Goal: Transaction & Acquisition: Download file/media

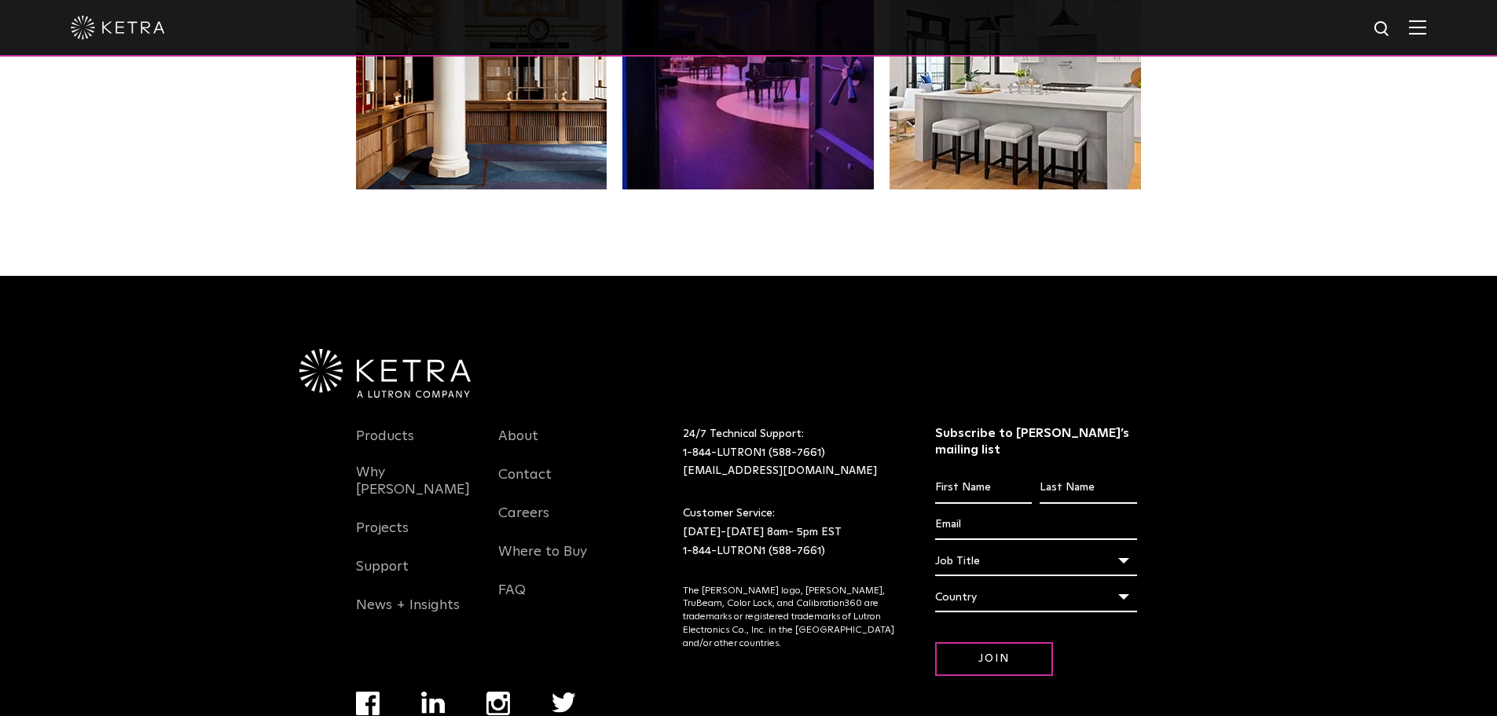
scroll to position [3299, 0]
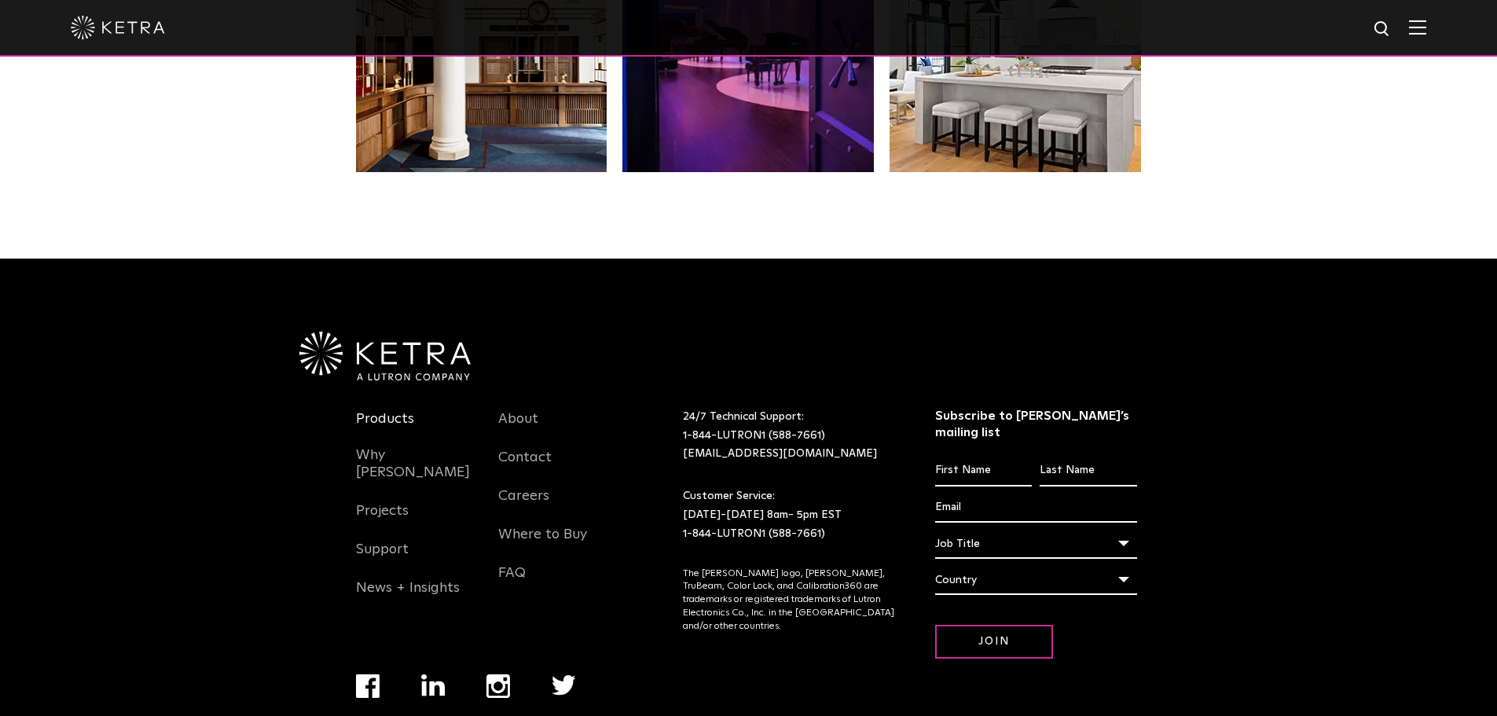
click at [373, 410] on link "Products" at bounding box center [385, 428] width 58 height 36
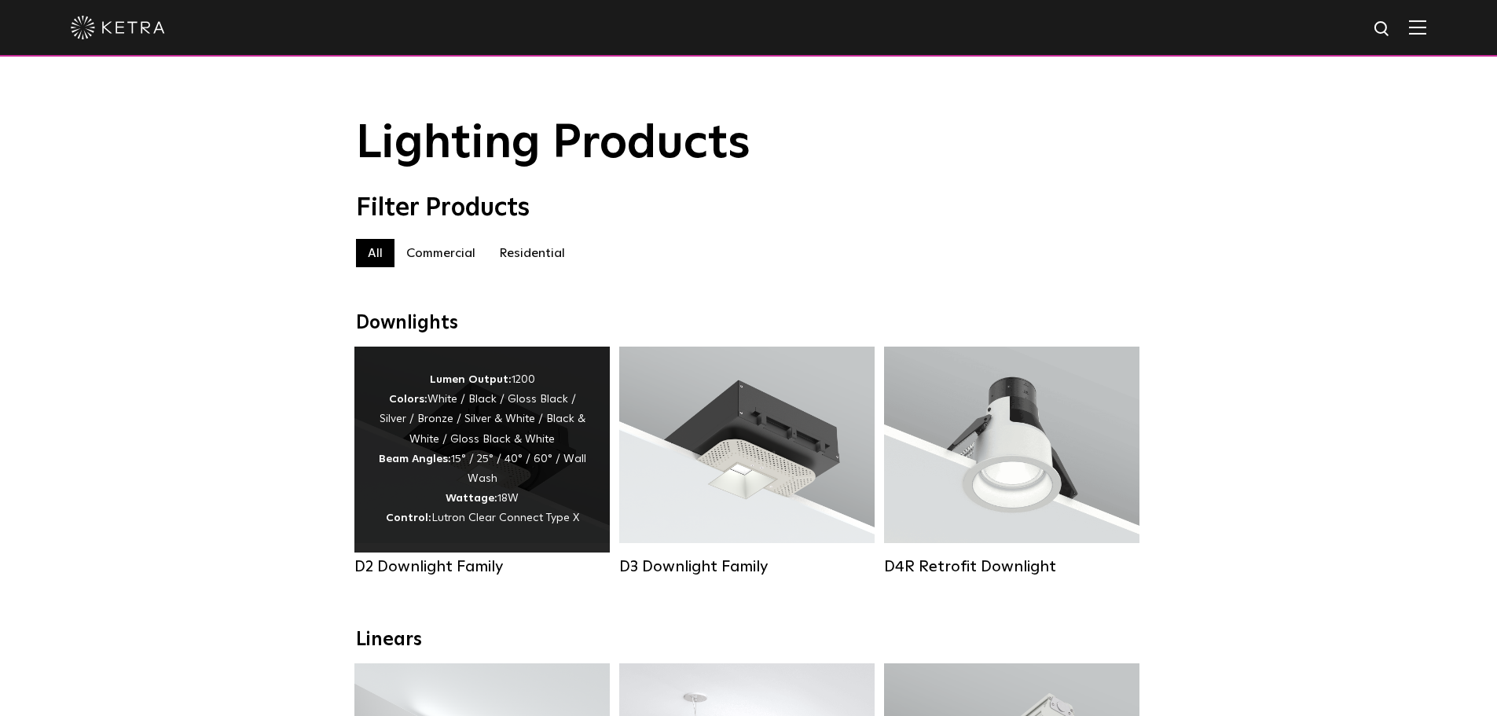
click at [502, 465] on div "Lumen Output: 1200 Colors: White / Black / Gloss Black / Silver / Bronze / Silv…" at bounding box center [482, 449] width 208 height 159
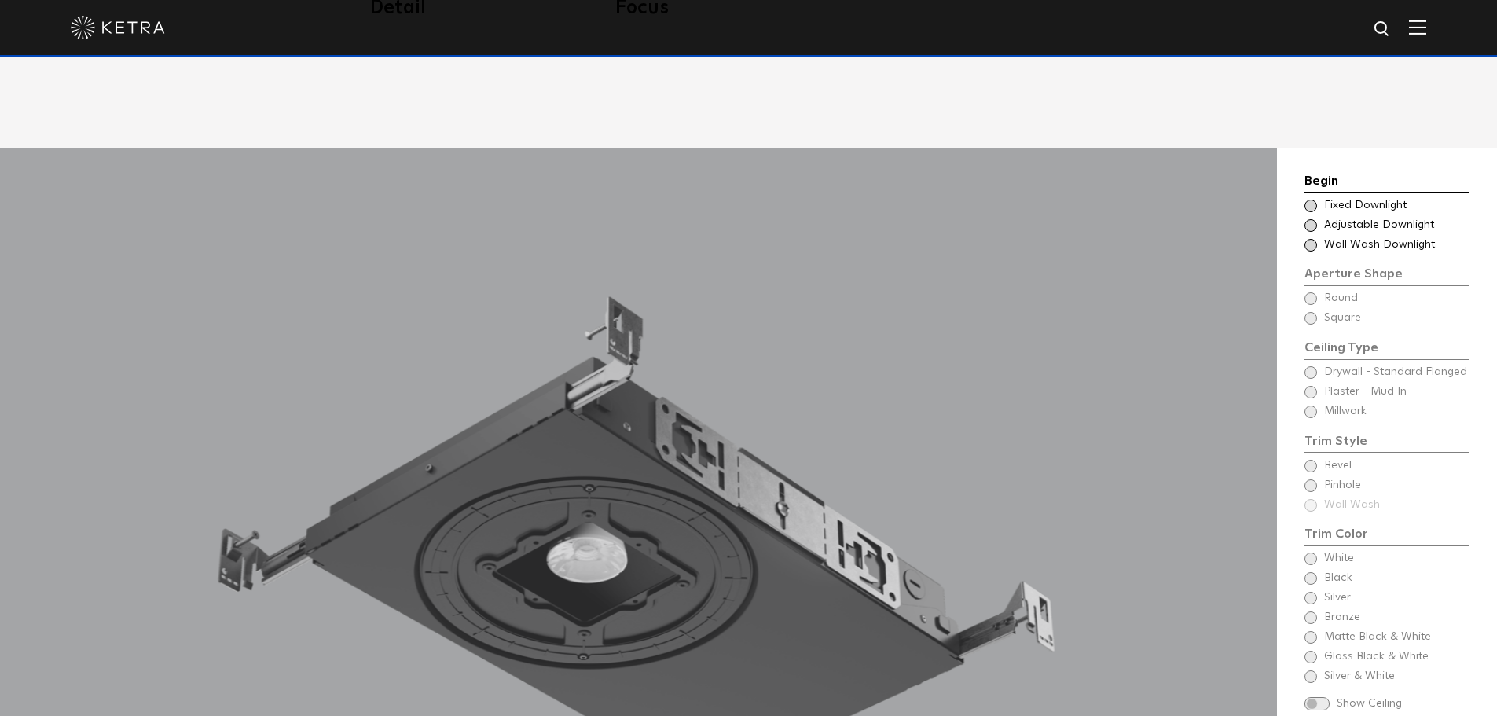
scroll to position [1414, 0]
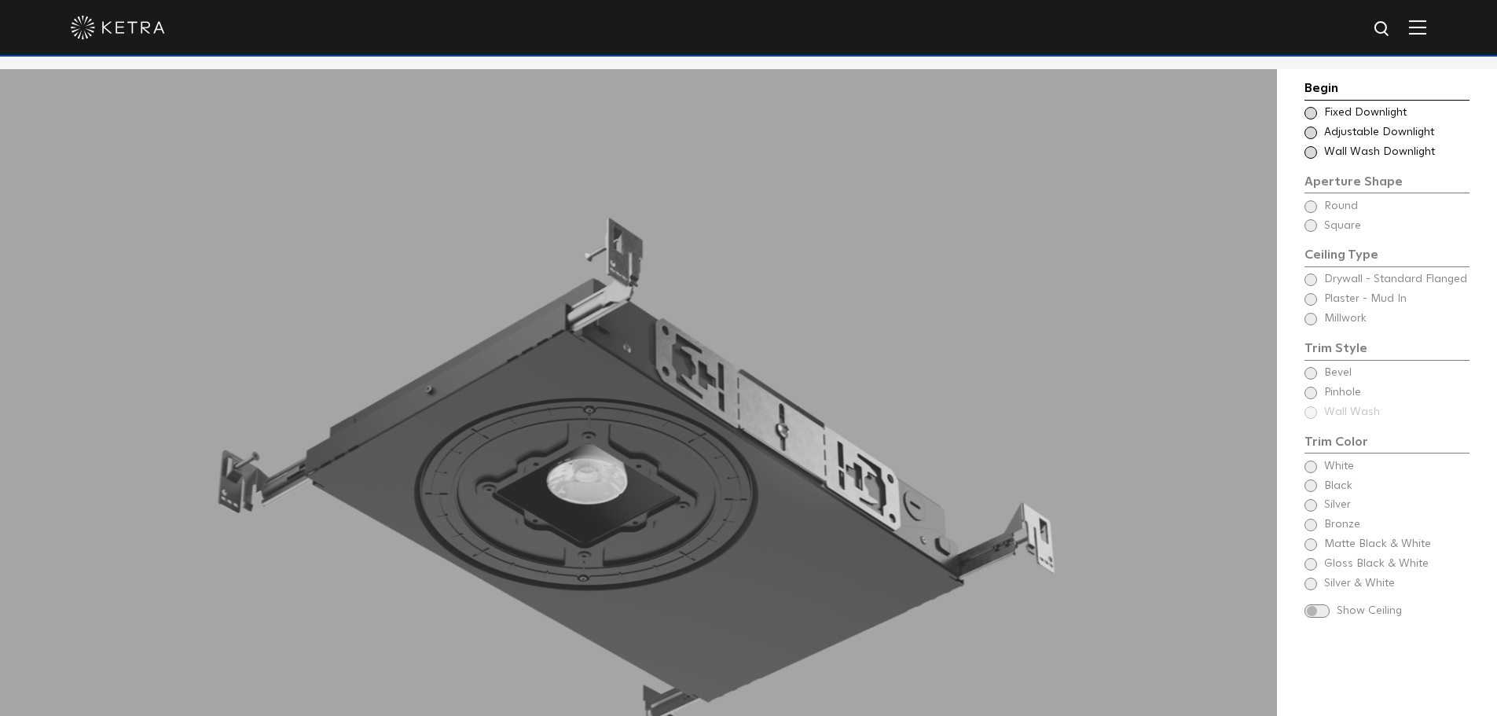
click at [1311, 115] on span at bounding box center [1310, 113] width 13 height 13
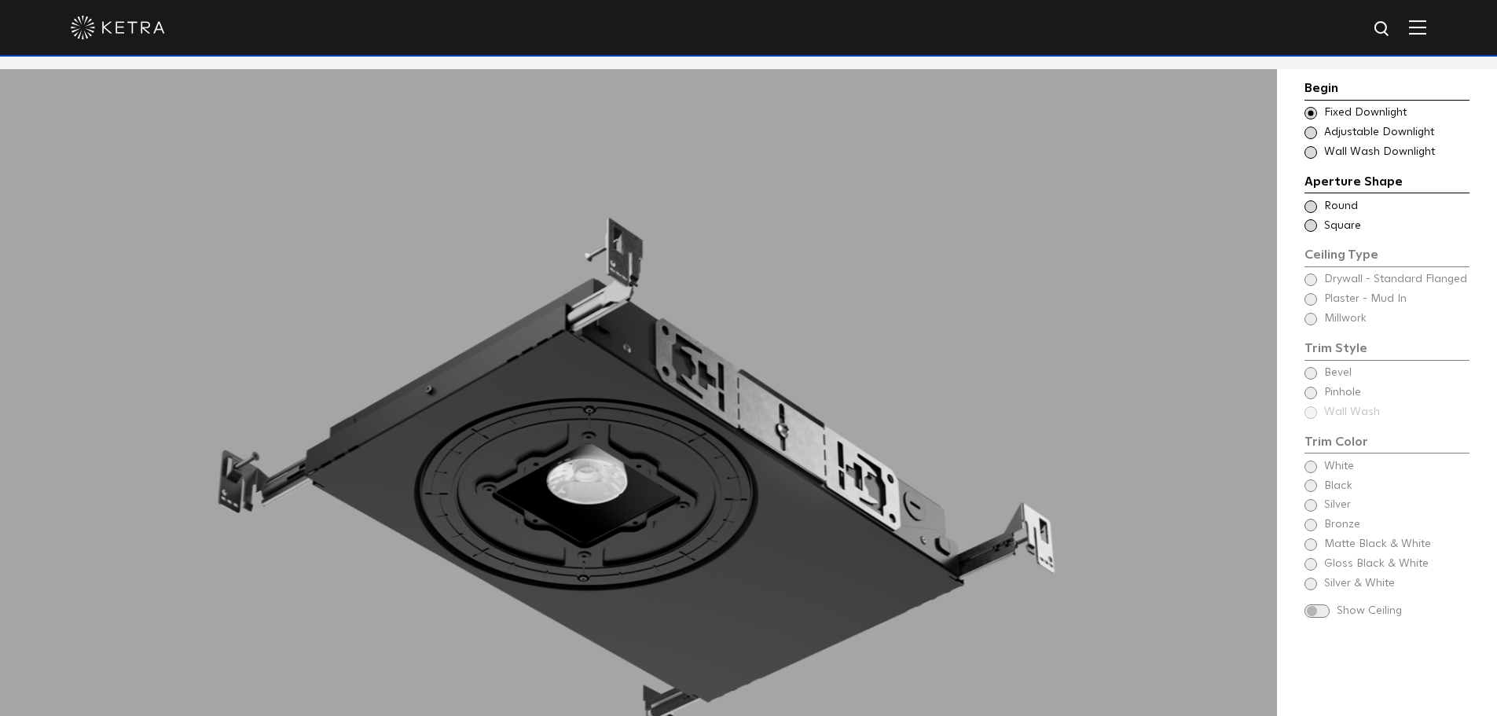
click at [1308, 207] on span at bounding box center [1310, 206] width 13 height 13
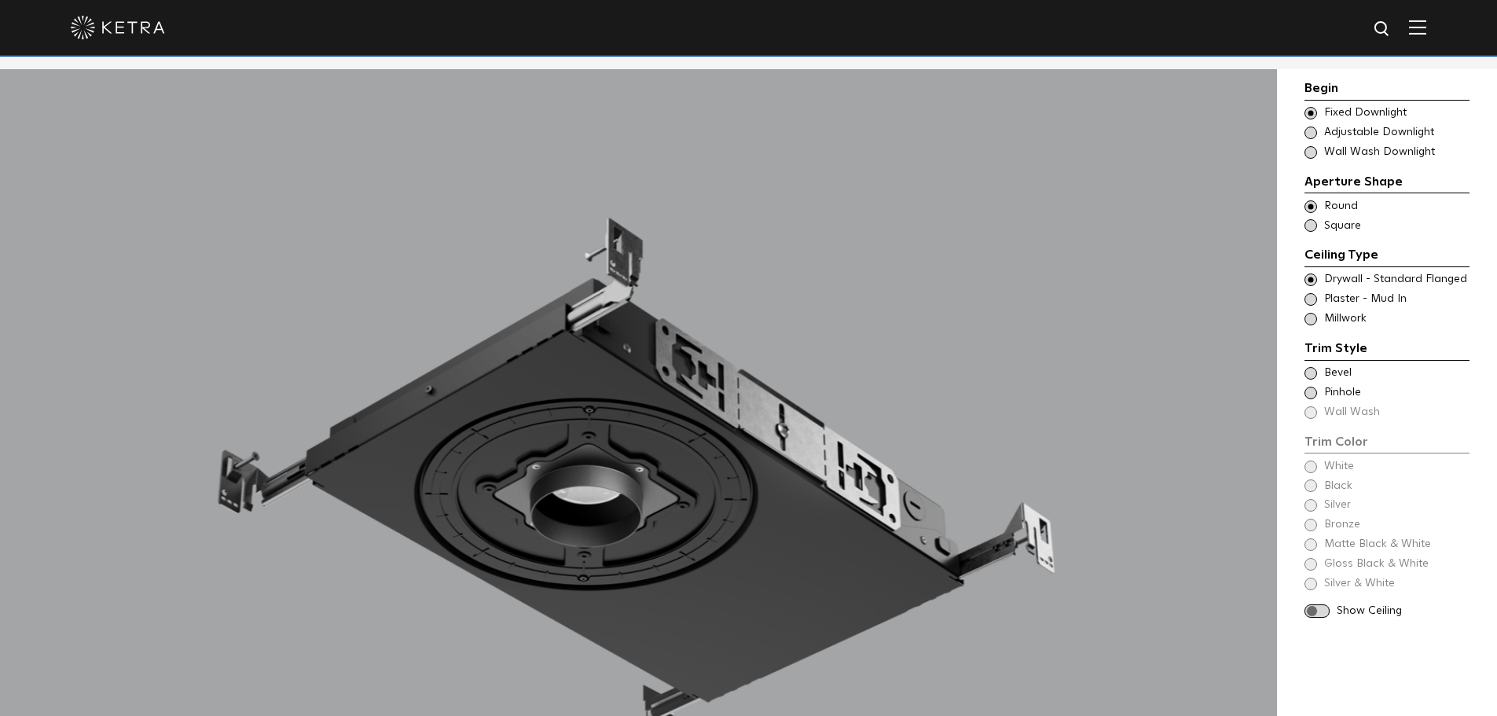
click at [1310, 373] on span at bounding box center [1310, 373] width 13 height 13
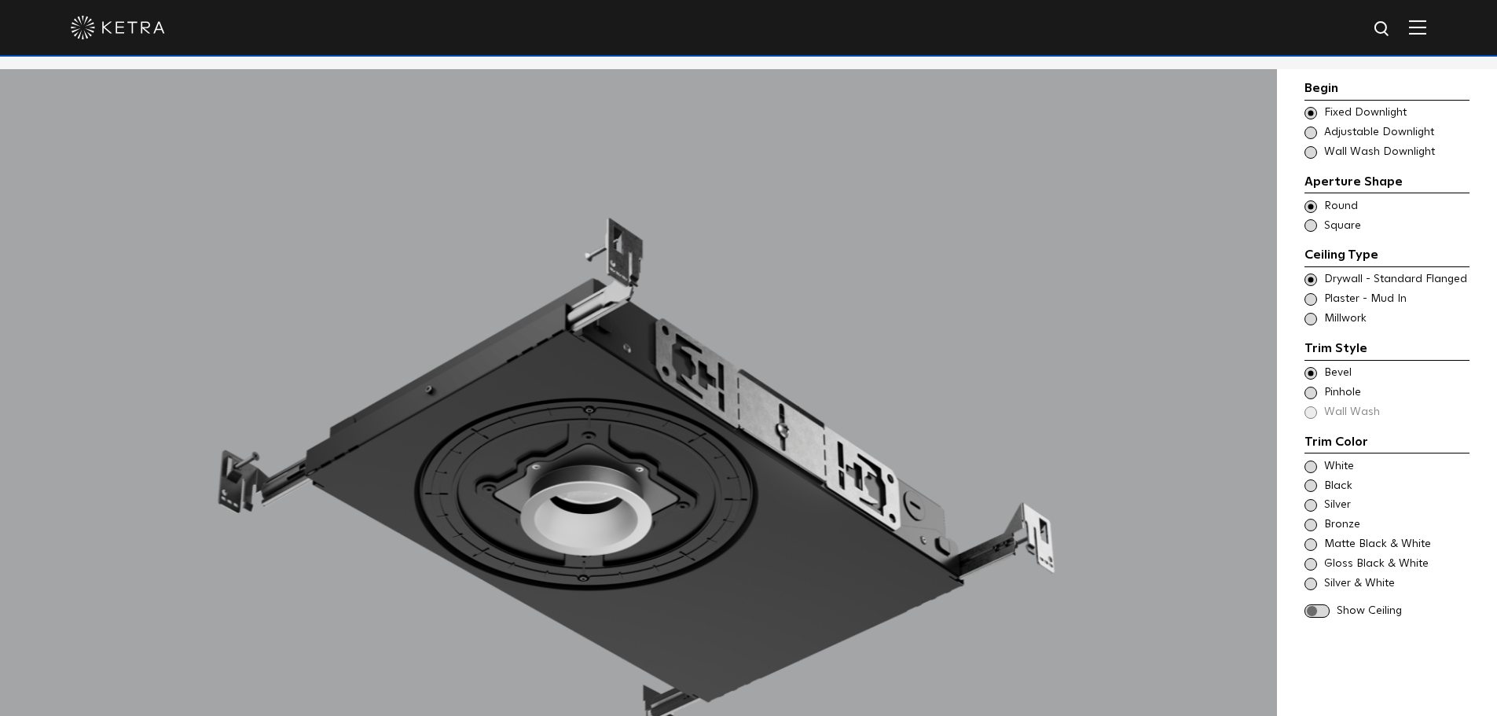
click at [1311, 469] on span at bounding box center [1310, 466] width 13 height 13
click at [1316, 609] on span at bounding box center [1316, 610] width 25 height 13
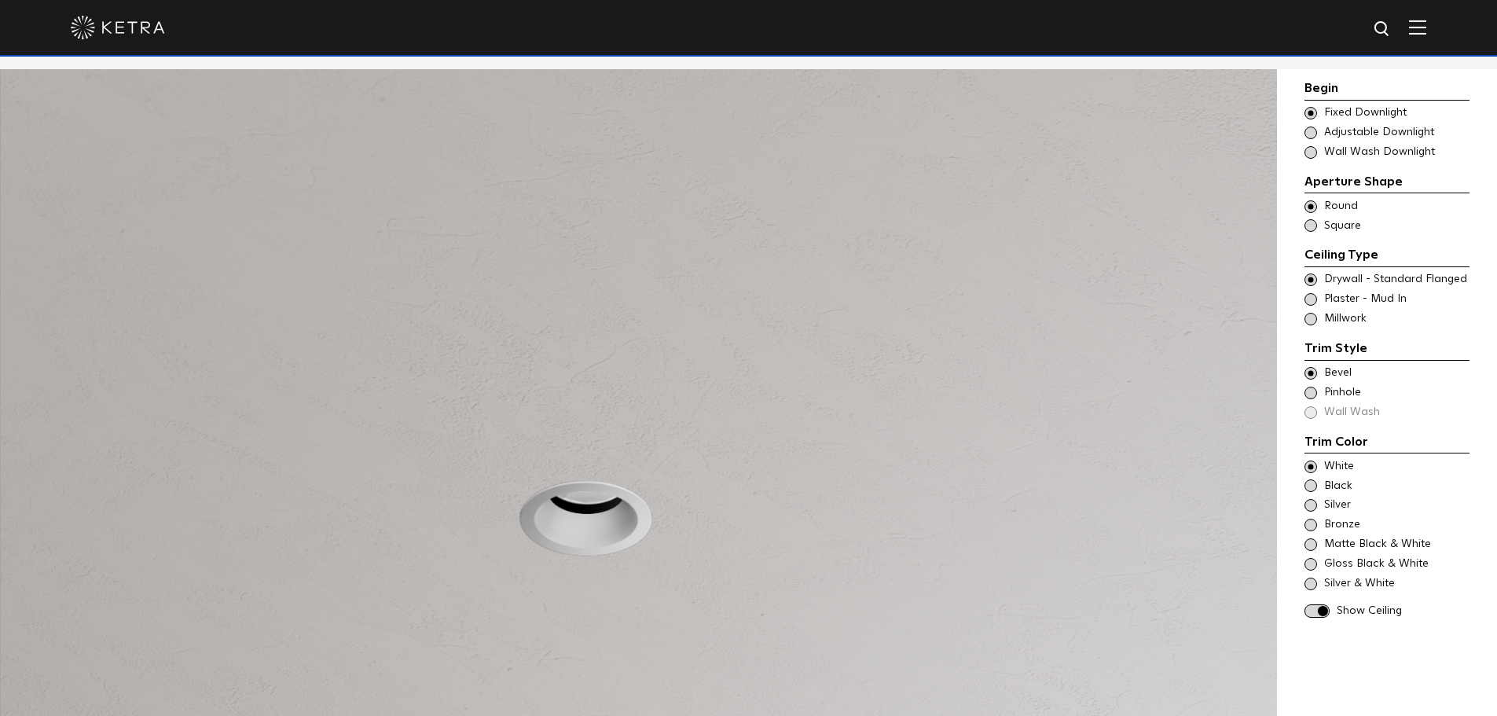
click at [1316, 609] on span at bounding box center [1316, 610] width 25 height 13
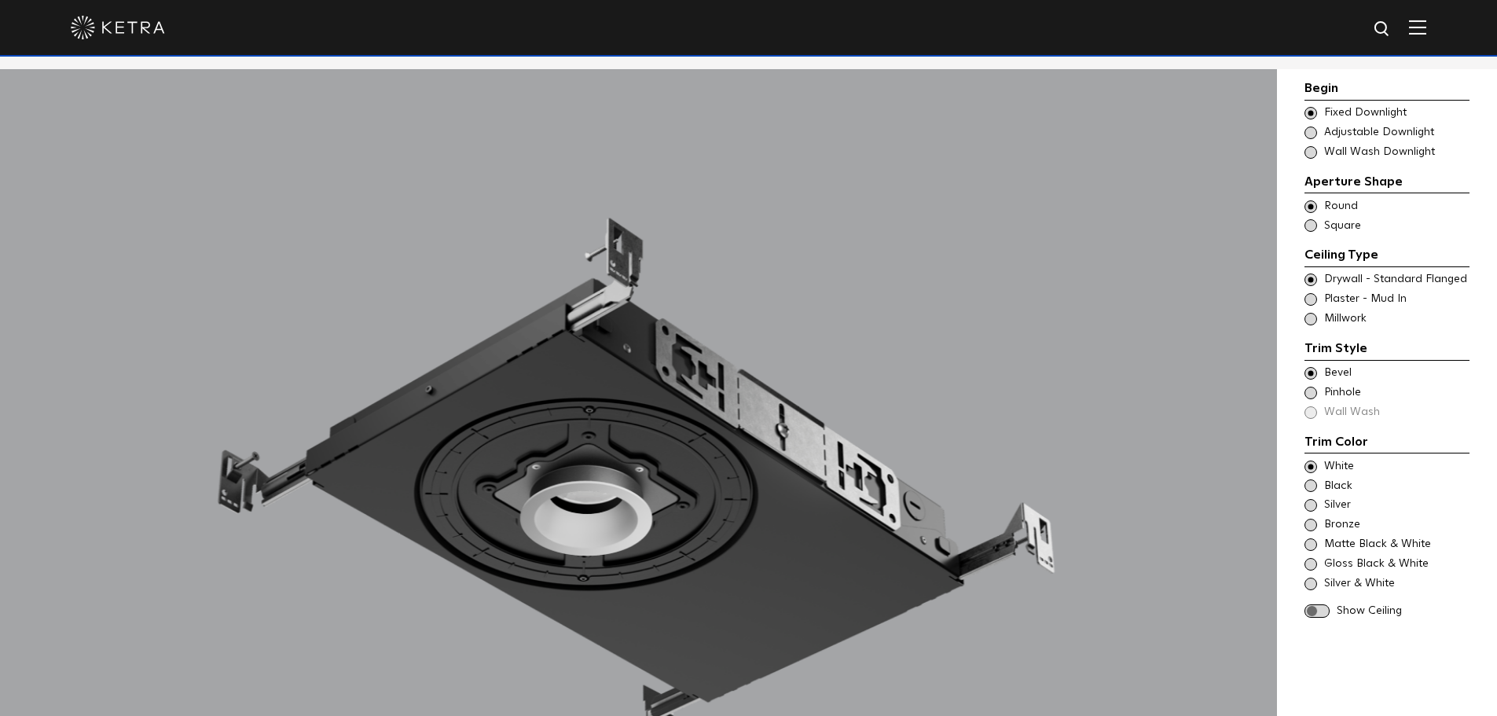
click at [1313, 301] on span at bounding box center [1310, 299] width 13 height 13
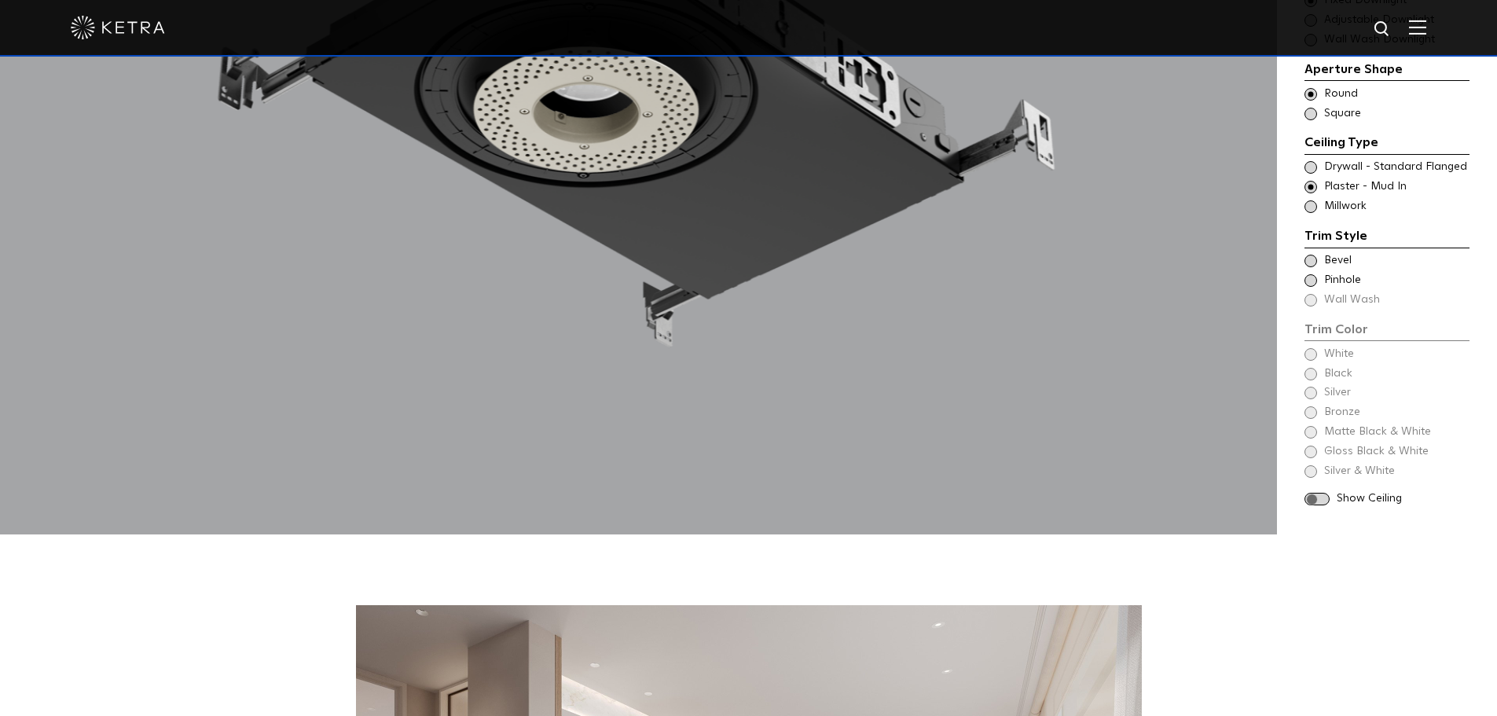
scroll to position [1650, 0]
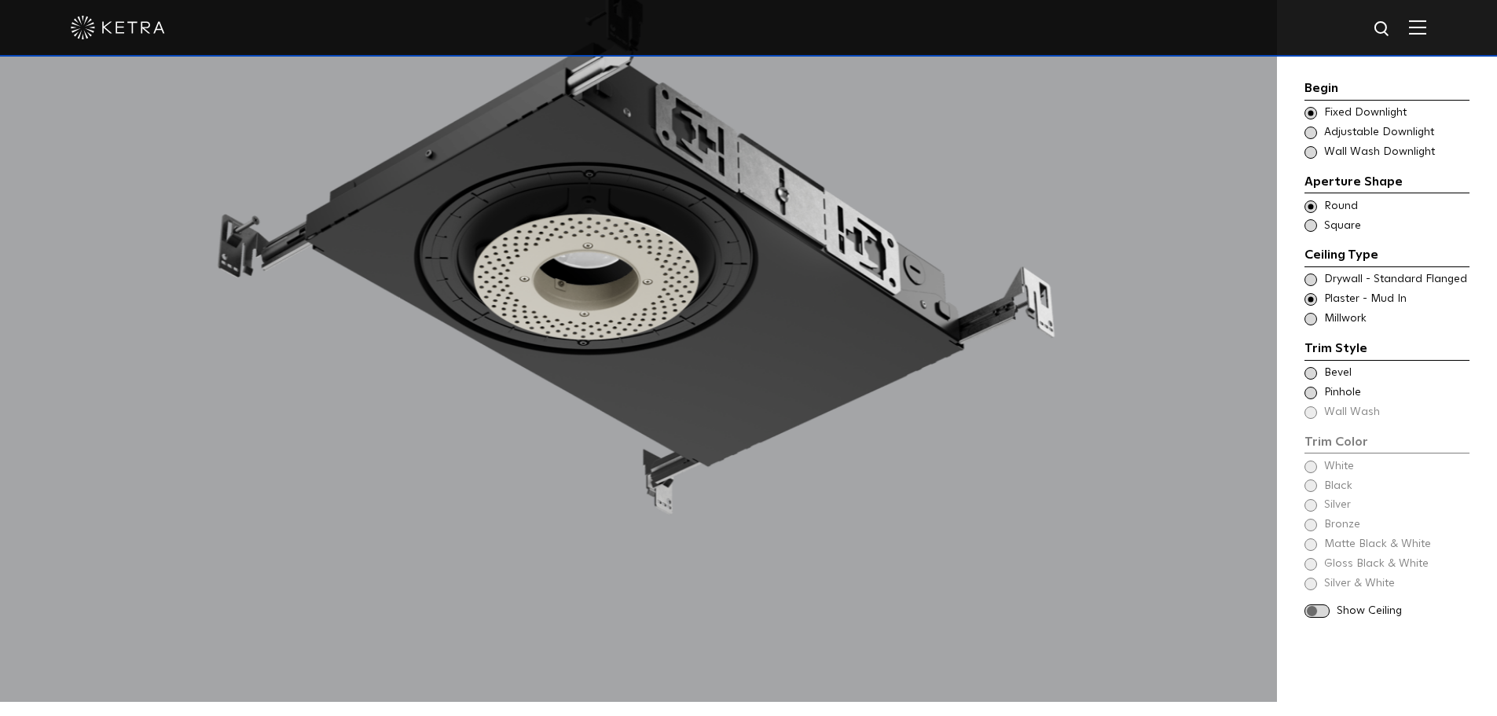
click at [1323, 612] on span at bounding box center [1316, 610] width 25 height 13
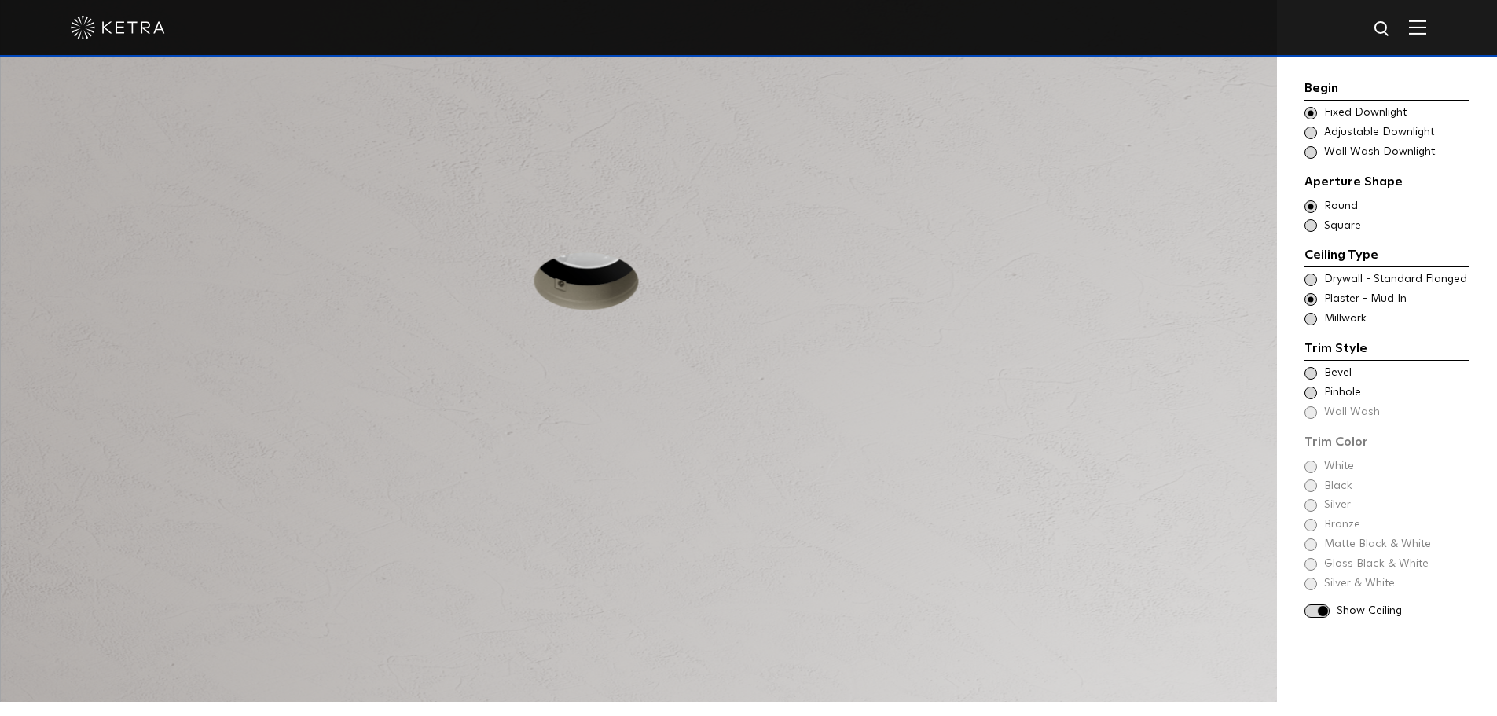
click at [1323, 612] on span at bounding box center [1316, 610] width 25 height 13
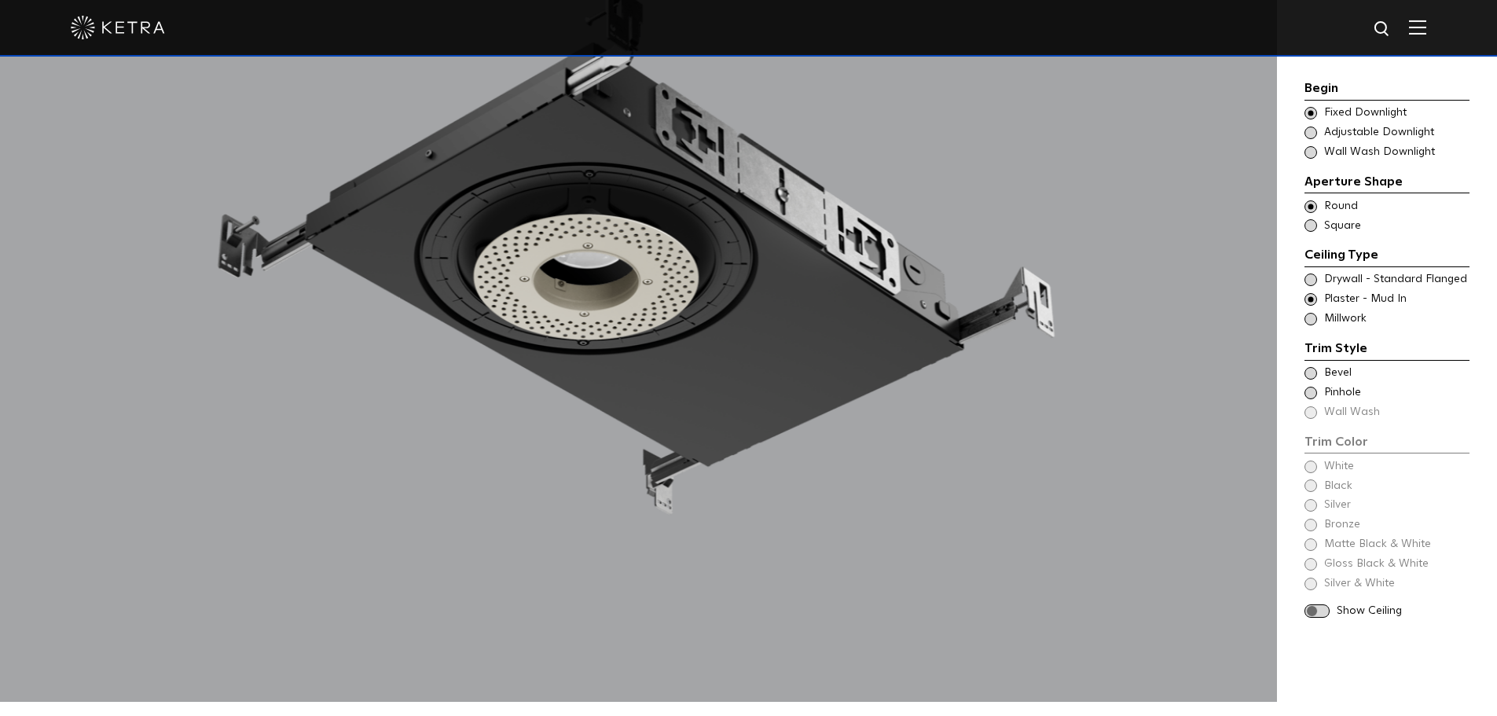
click at [1323, 612] on span at bounding box center [1316, 610] width 25 height 13
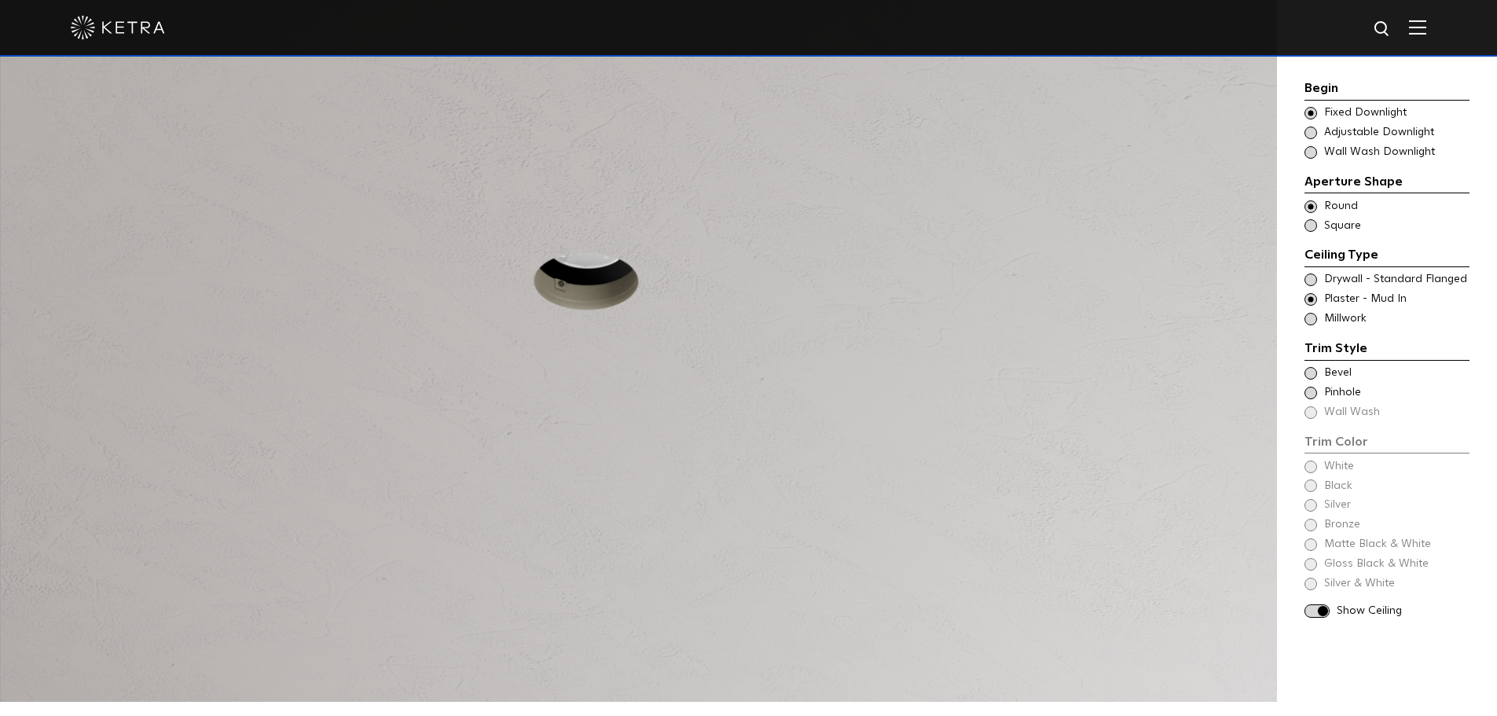
click at [1323, 612] on span at bounding box center [1316, 610] width 25 height 13
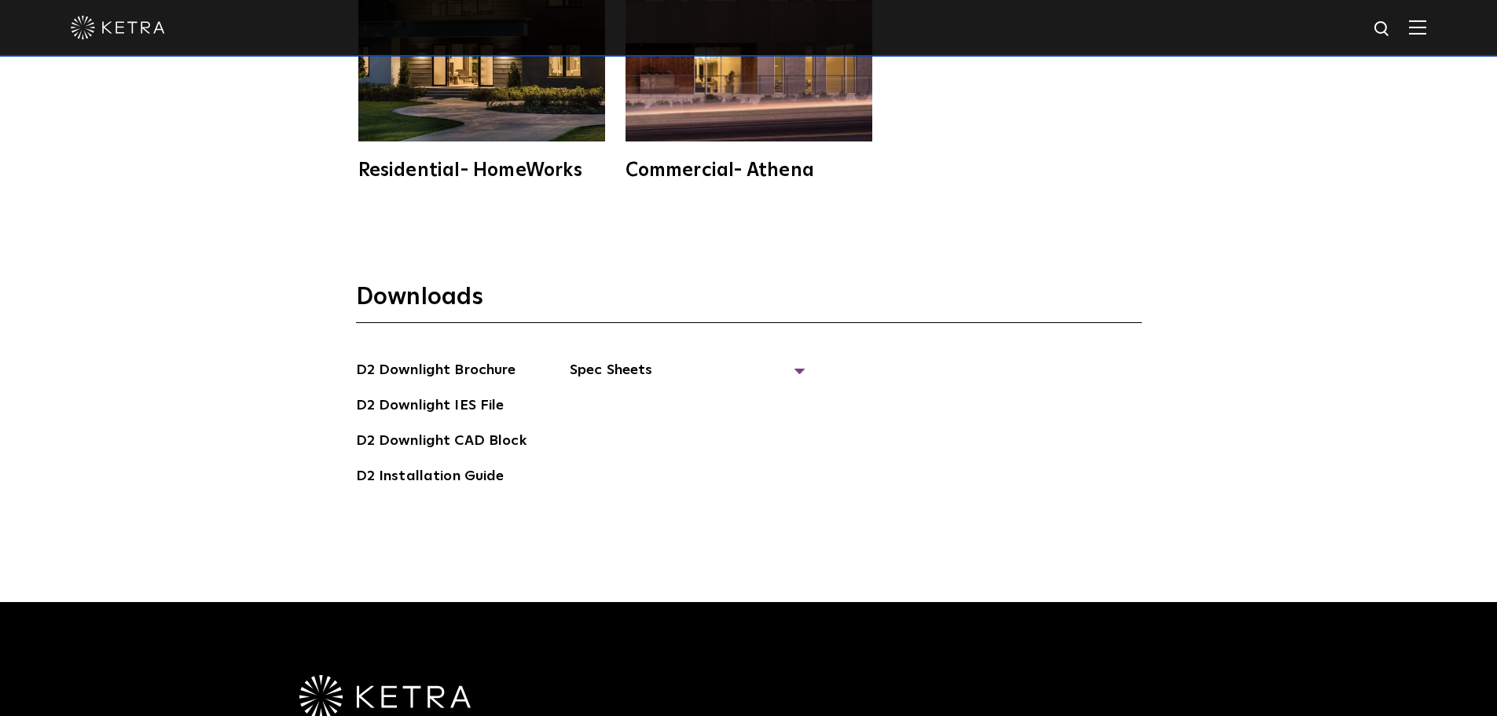
scroll to position [4478, 0]
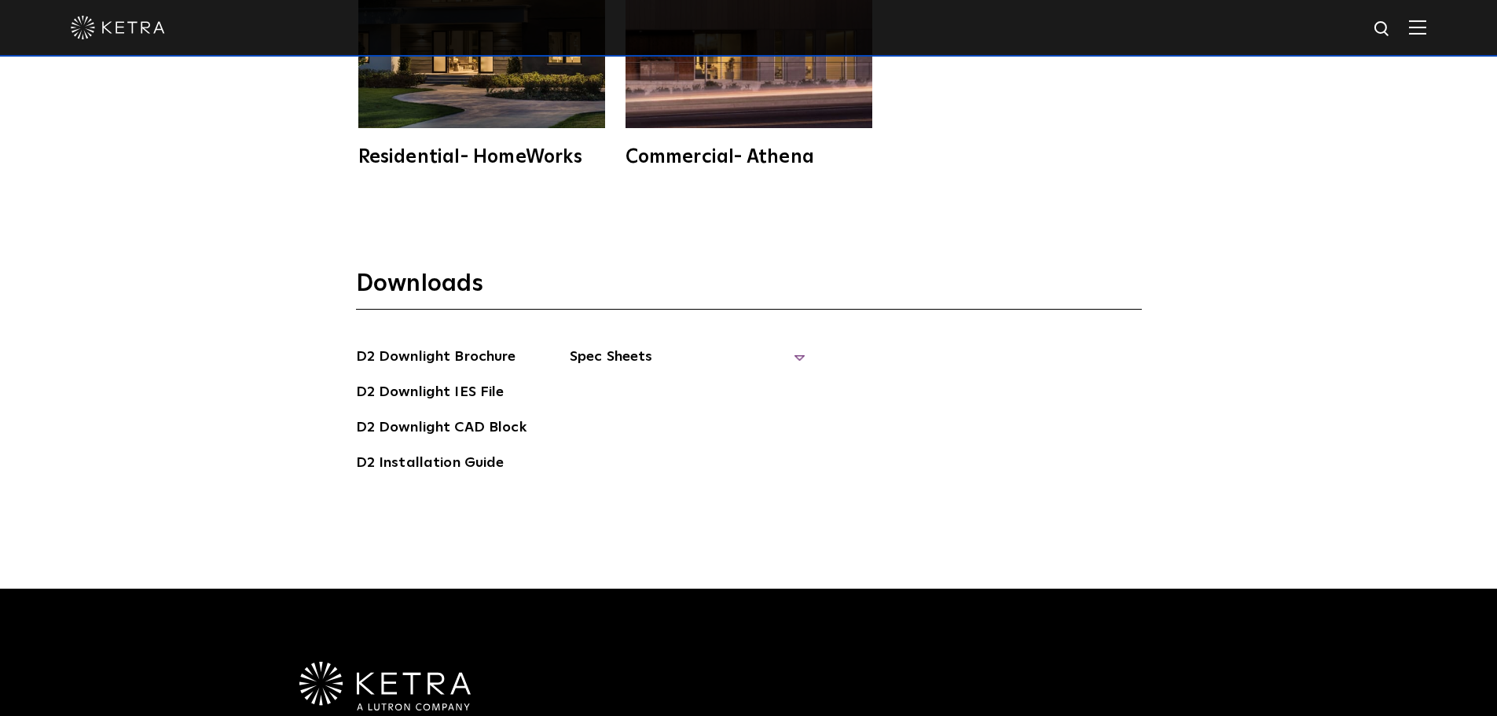
click at [640, 346] on span "Spec Sheets" at bounding box center [688, 363] width 236 height 35
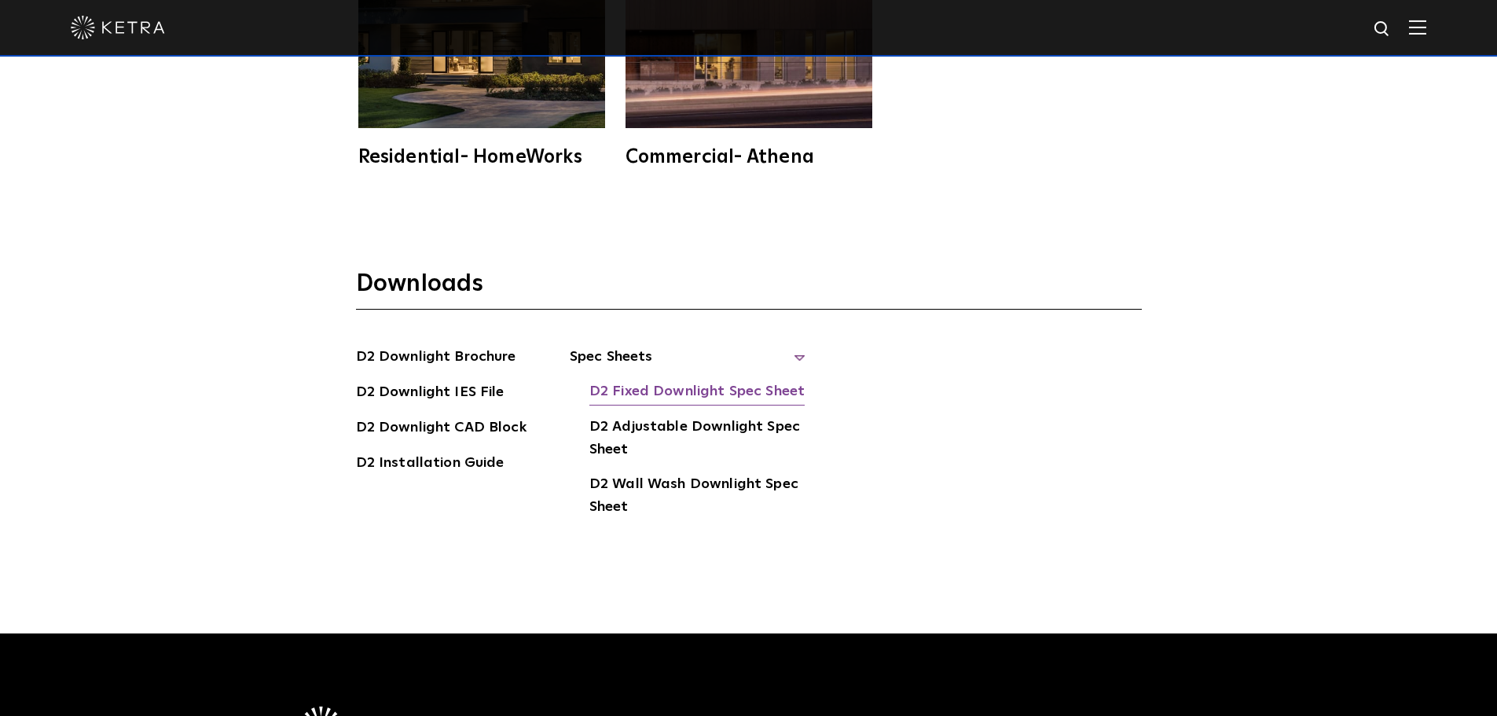
click at [701, 380] on link "D2 Fixed Downlight Spec Sheet" at bounding box center [696, 392] width 215 height 25
click at [474, 452] on link "D2 Installation Guide" at bounding box center [430, 464] width 148 height 25
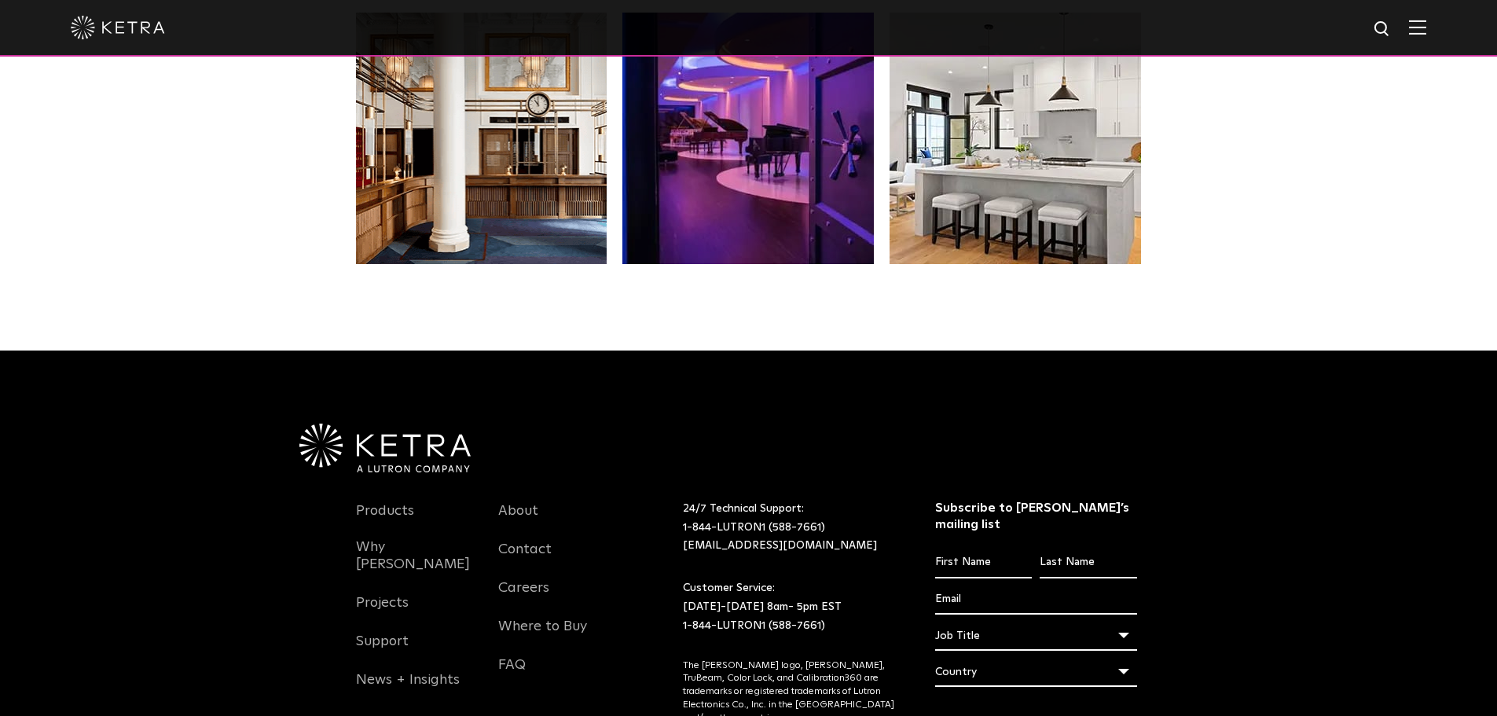
scroll to position [3304, 0]
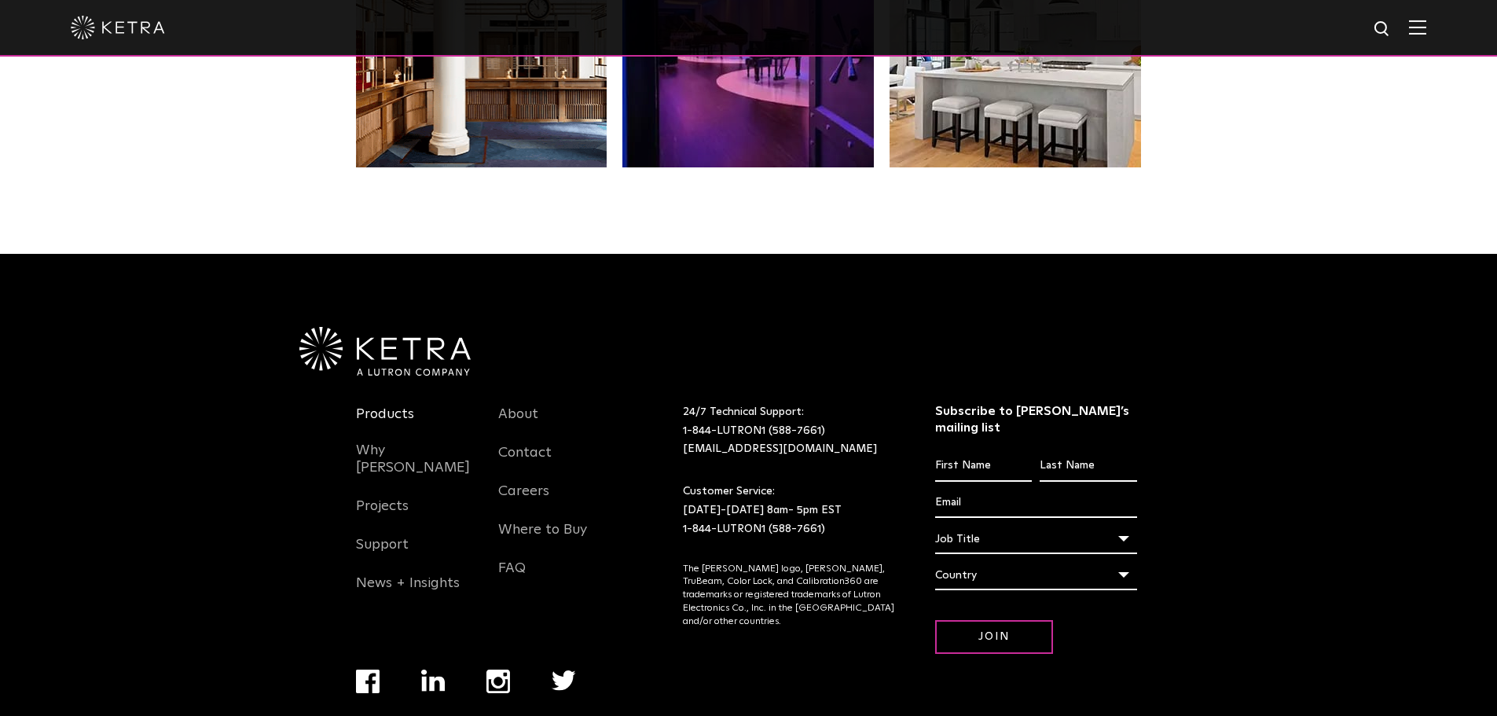
click at [394, 405] on link "Products" at bounding box center [385, 423] width 58 height 36
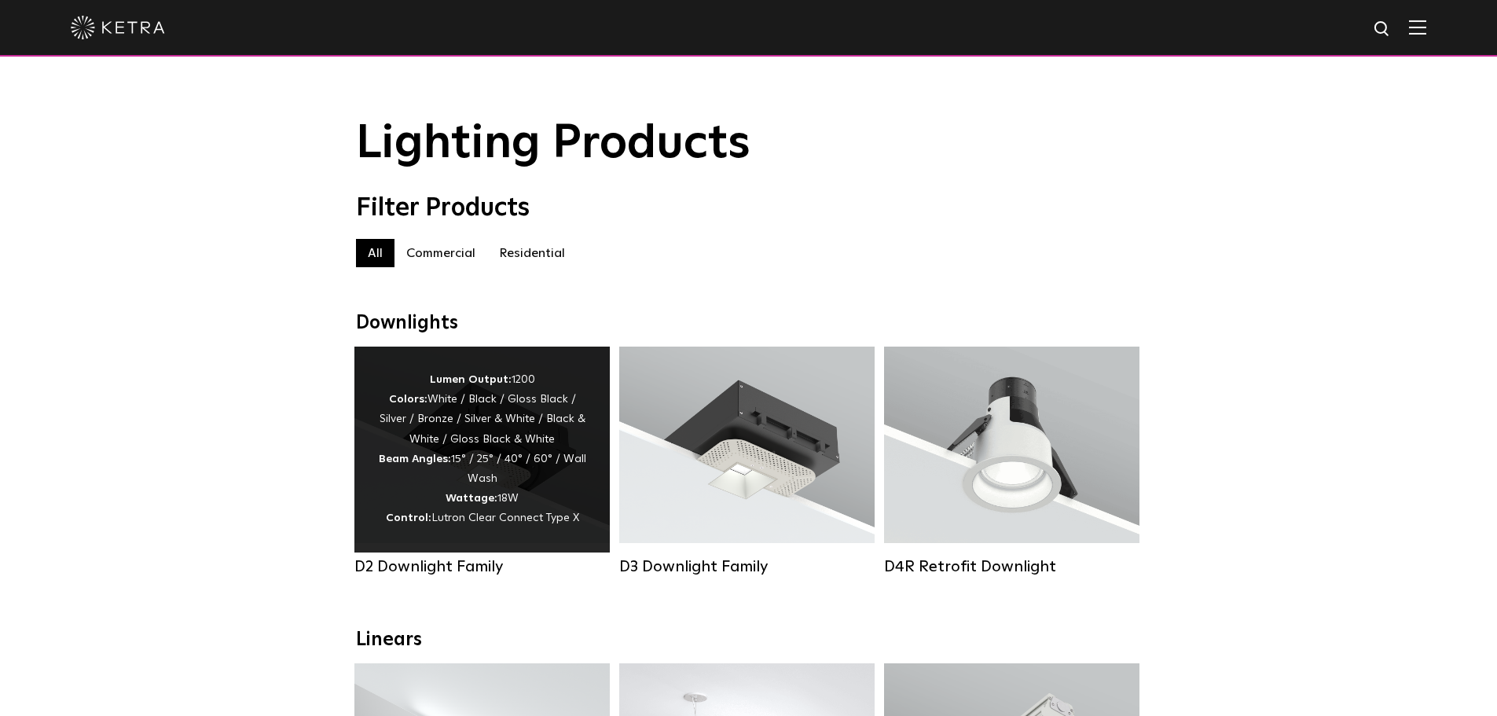
click at [503, 478] on div "Lumen Output: 1200 Colors: White / Black / Gloss Black / Silver / Bronze / Silv…" at bounding box center [482, 449] width 208 height 159
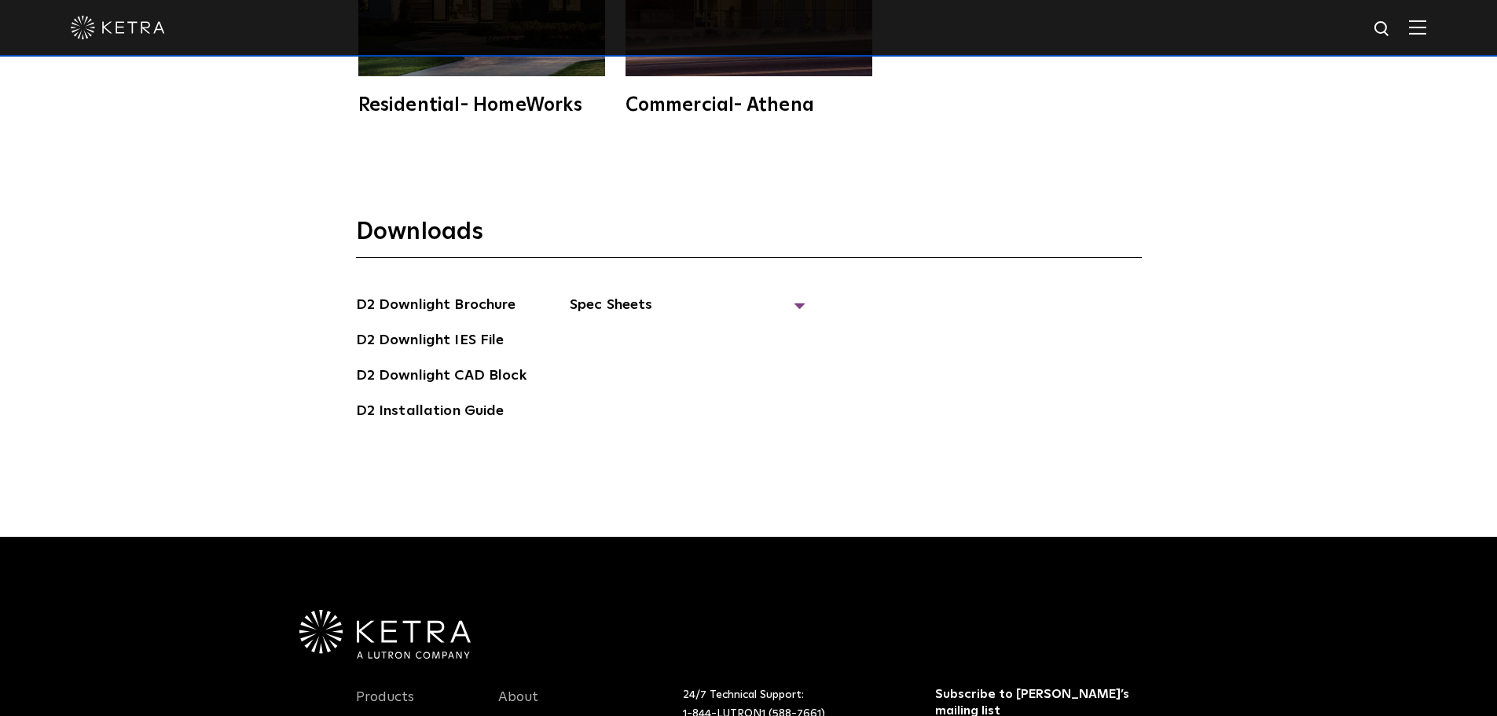
scroll to position [4556, 0]
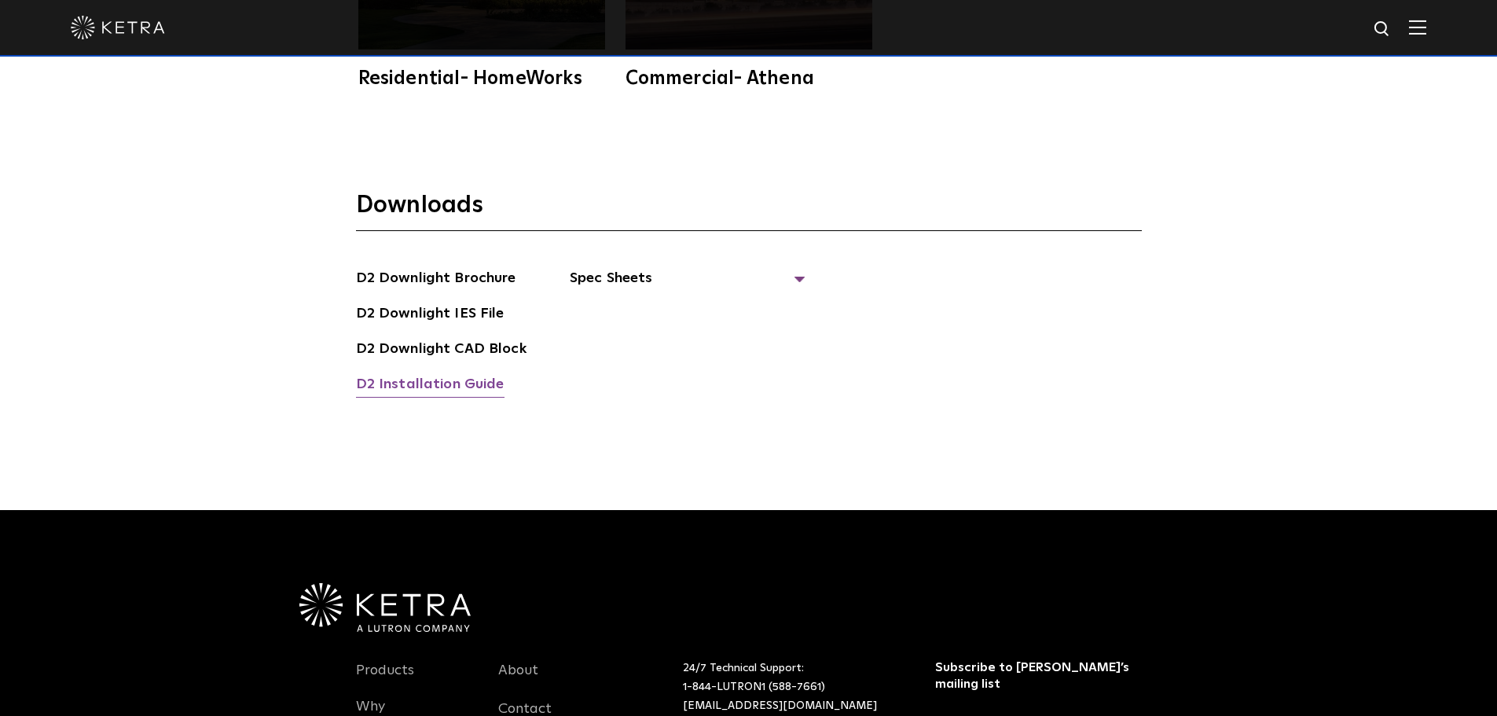
click at [478, 373] on link "D2 Installation Guide" at bounding box center [430, 385] width 148 height 25
click at [617, 267] on span "Spec Sheets" at bounding box center [688, 284] width 236 height 35
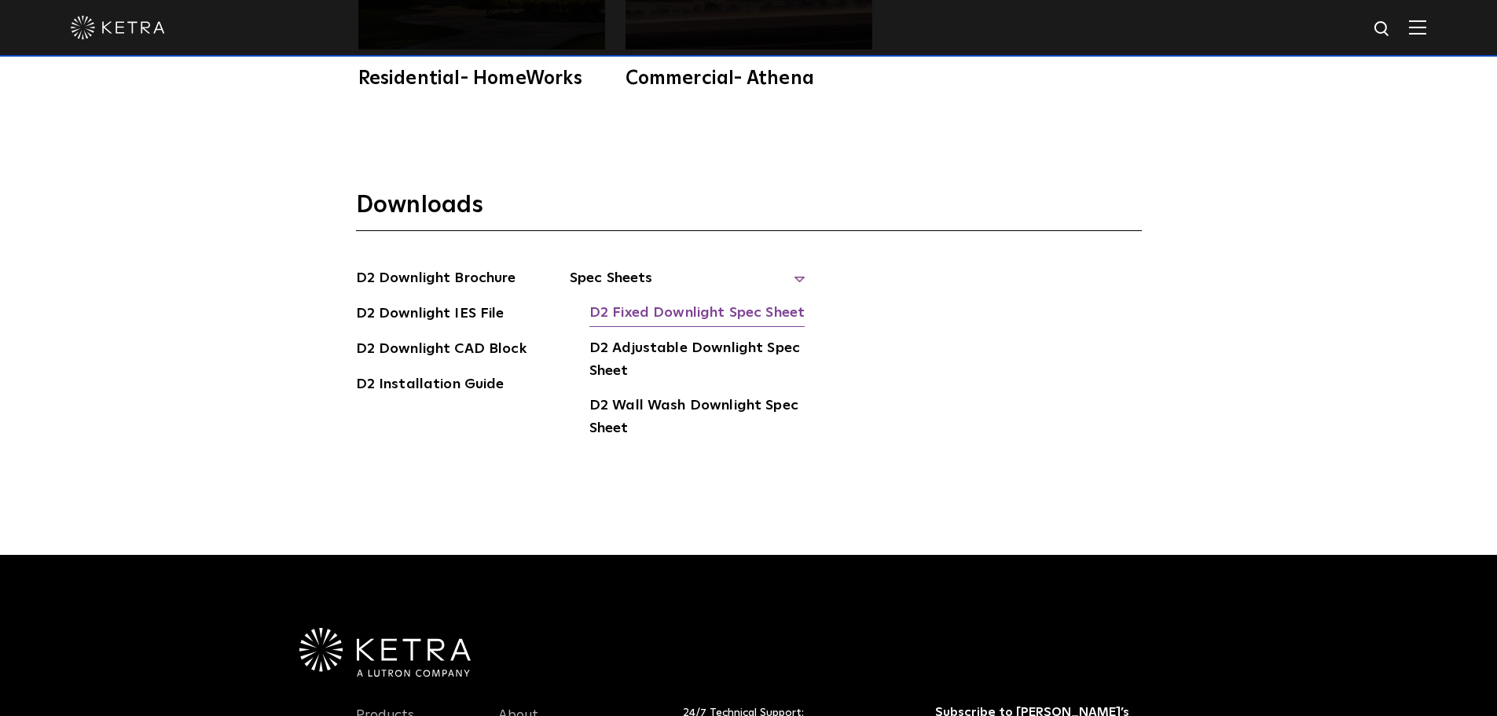
click at [668, 302] on link "D2 Fixed Downlight Spec Sheet" at bounding box center [696, 314] width 215 height 25
